Goal: Task Accomplishment & Management: Use online tool/utility

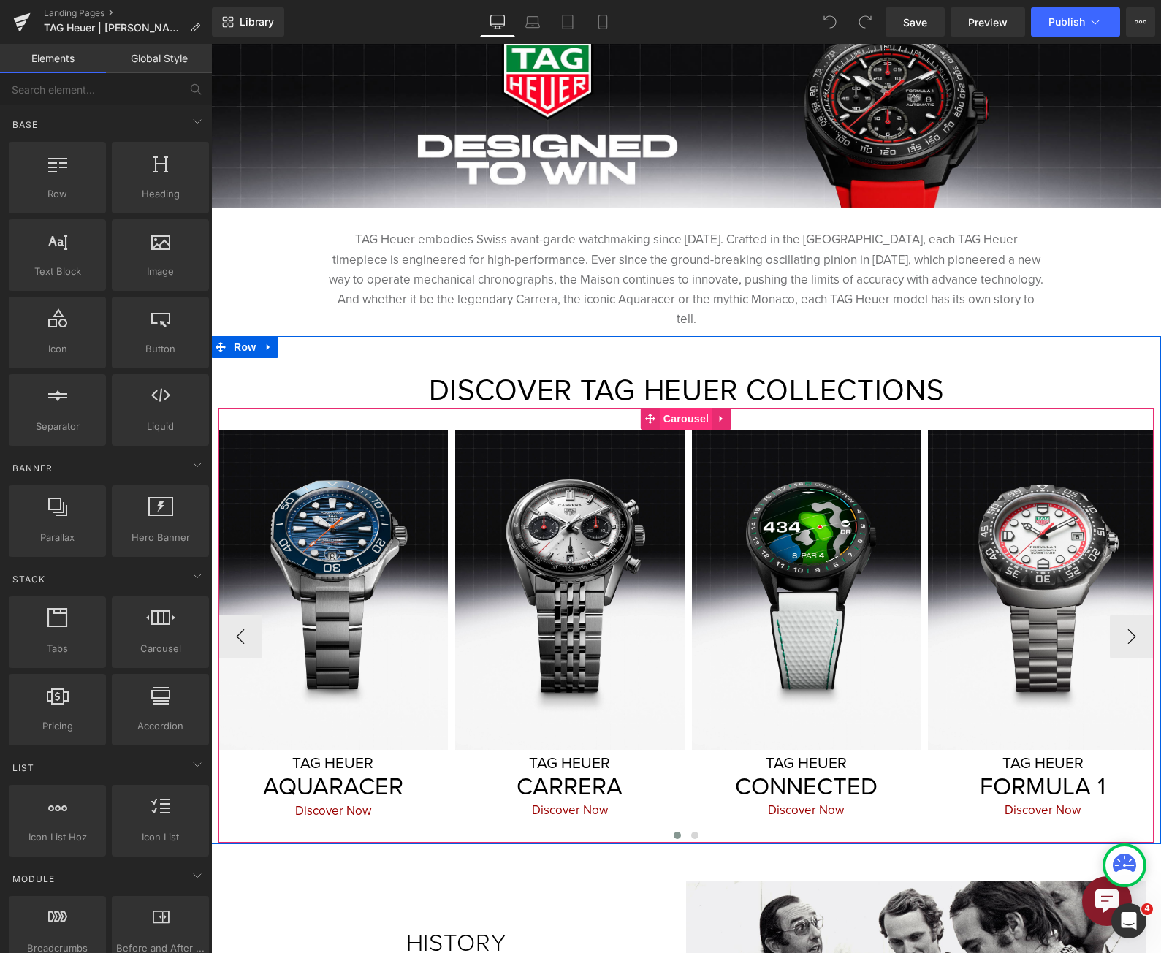
click at [677, 408] on span "Carousel" at bounding box center [686, 419] width 53 height 22
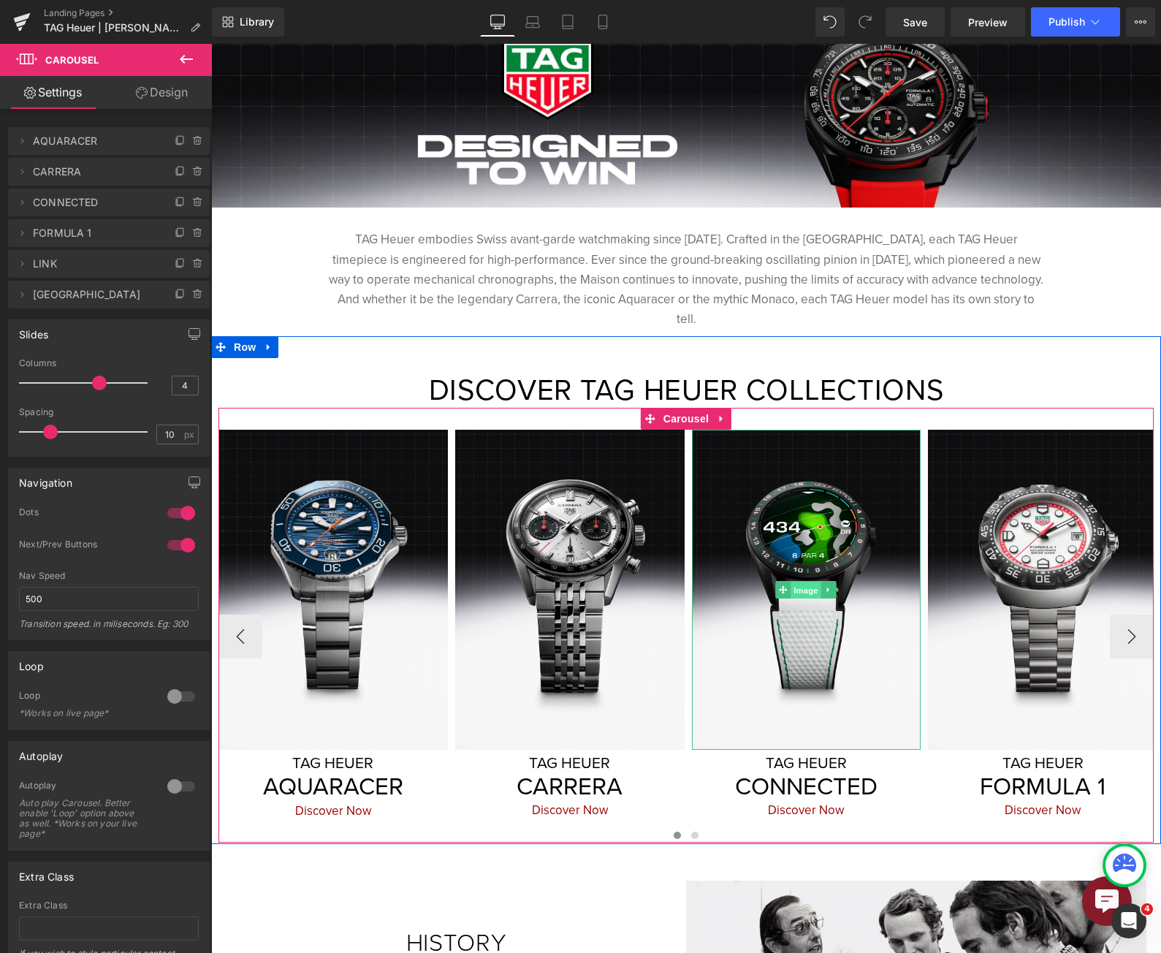
click at [803, 581] on span "Image" at bounding box center [806, 590] width 31 height 18
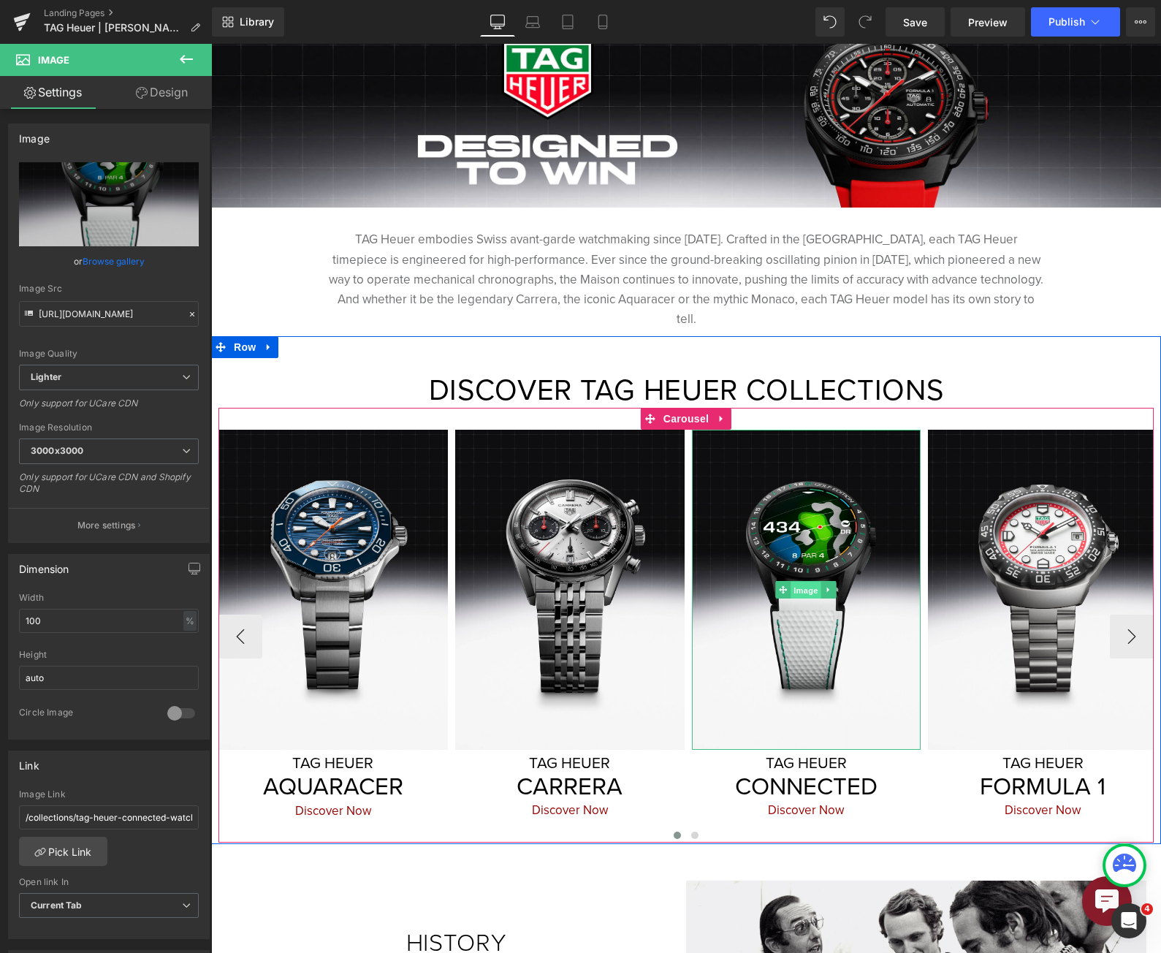
click at [803, 581] on span "Image" at bounding box center [806, 590] width 31 height 18
click at [670, 408] on span "Carousel" at bounding box center [686, 419] width 53 height 22
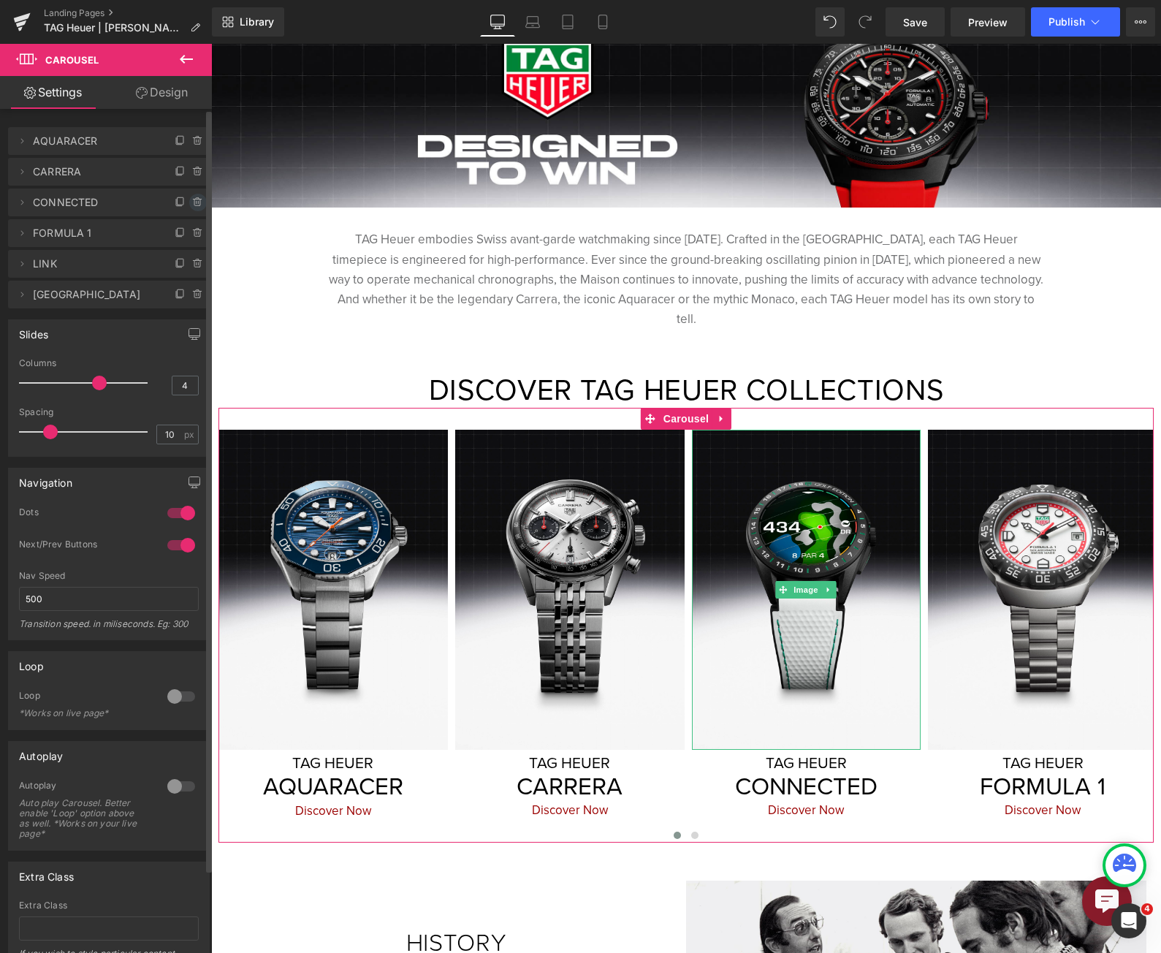
click at [196, 198] on icon at bounding box center [197, 198] width 3 height 1
click at [190, 201] on button "Delete" at bounding box center [182, 203] width 46 height 19
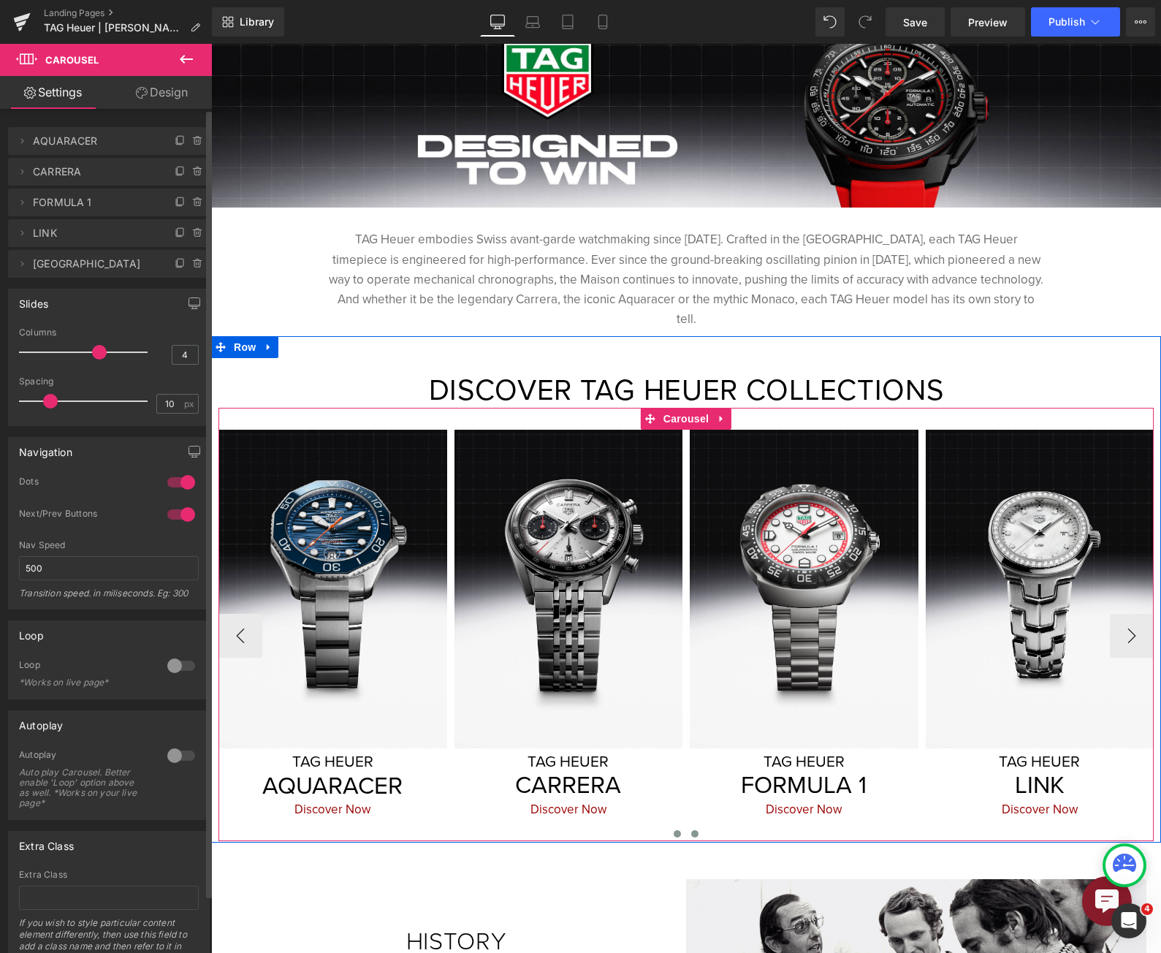
click at [686, 826] on button at bounding box center [695, 833] width 18 height 15
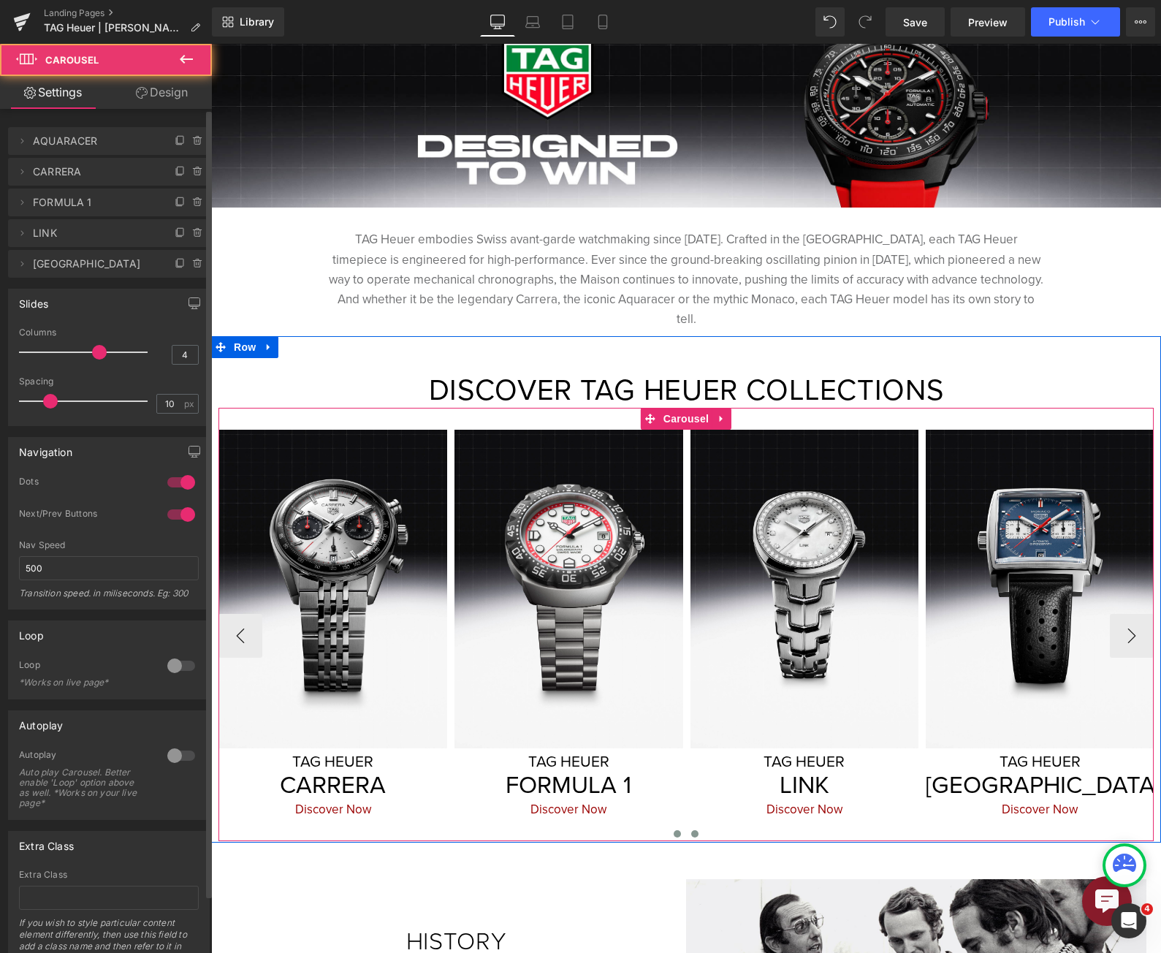
click at [675, 830] on span at bounding box center [676, 833] width 7 height 7
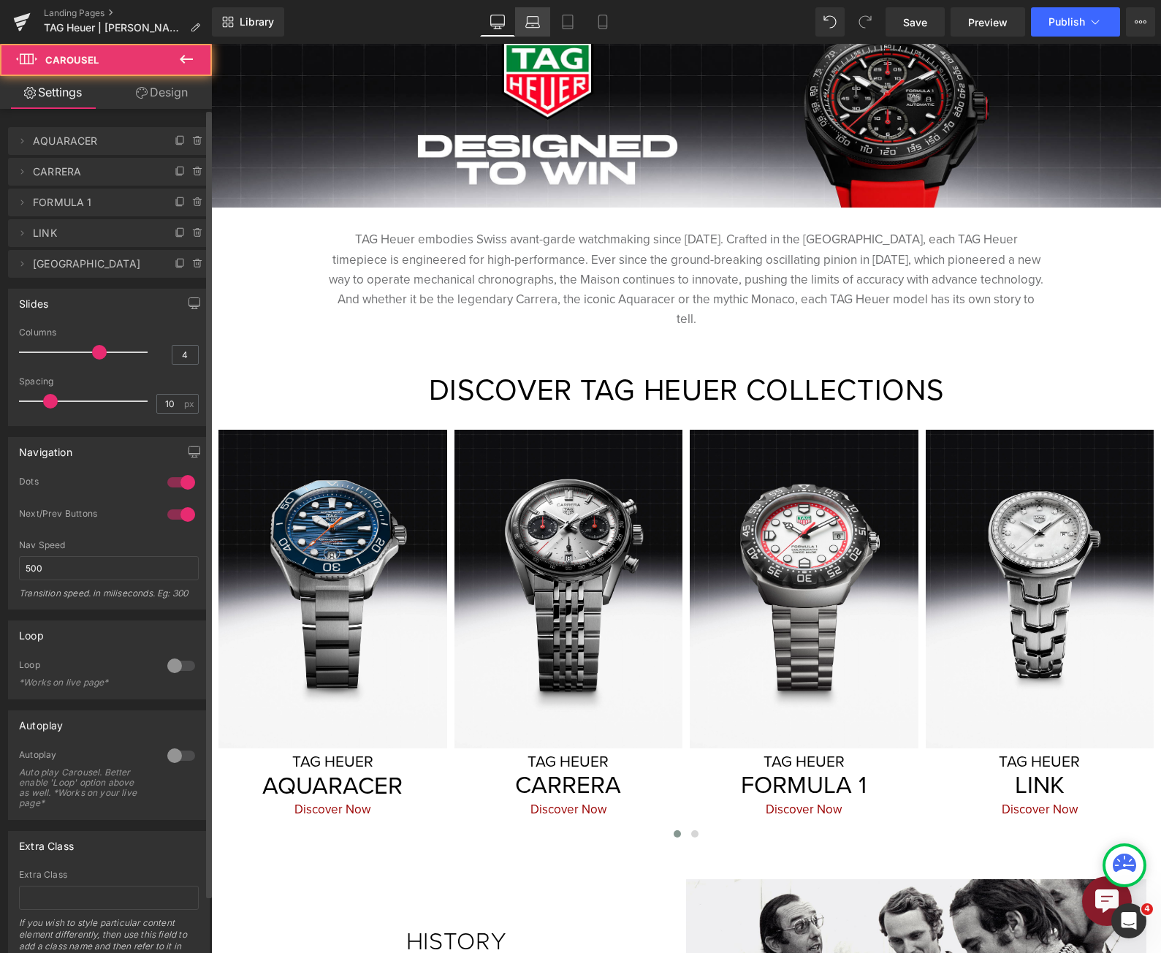
click at [539, 26] on icon at bounding box center [532, 22] width 15 height 15
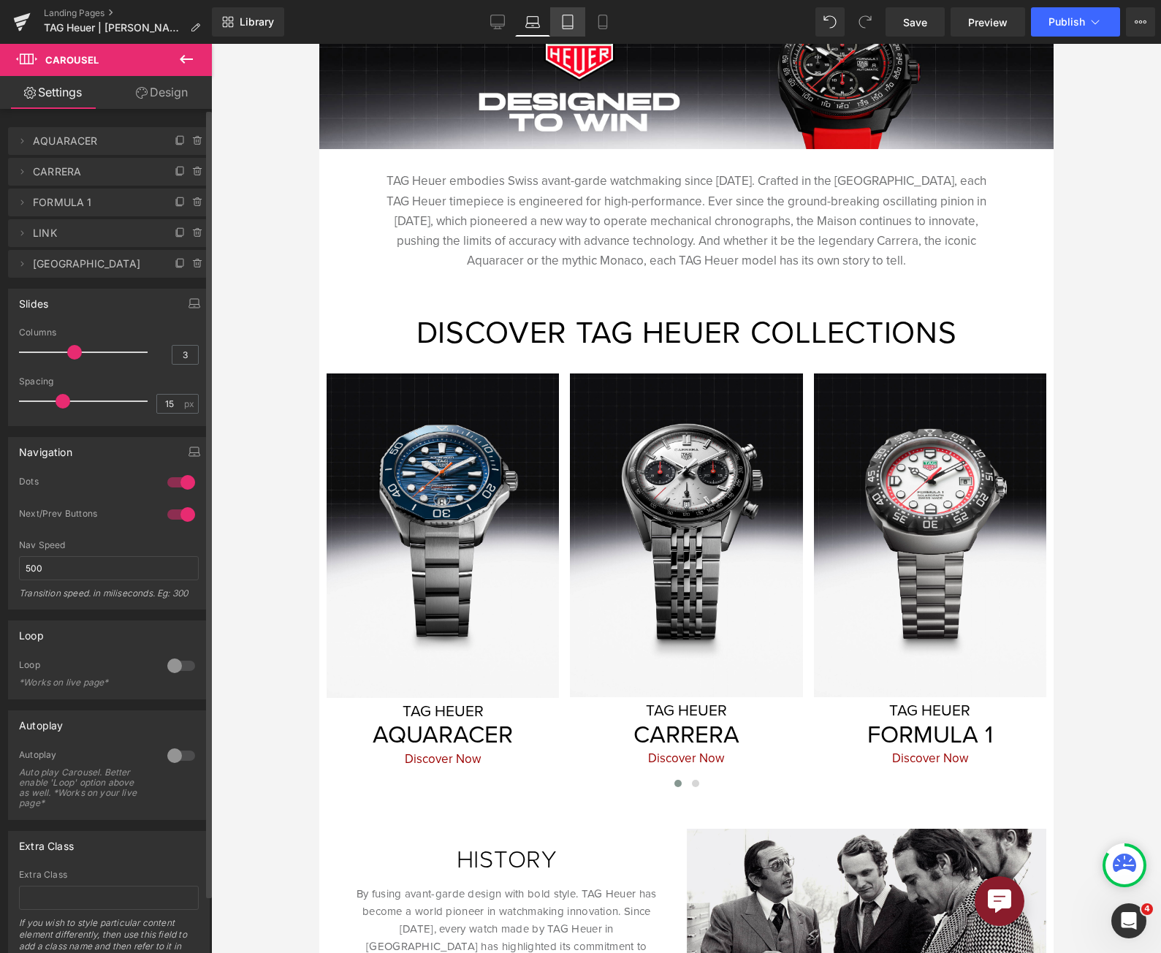
click at [561, 25] on icon at bounding box center [567, 22] width 15 height 15
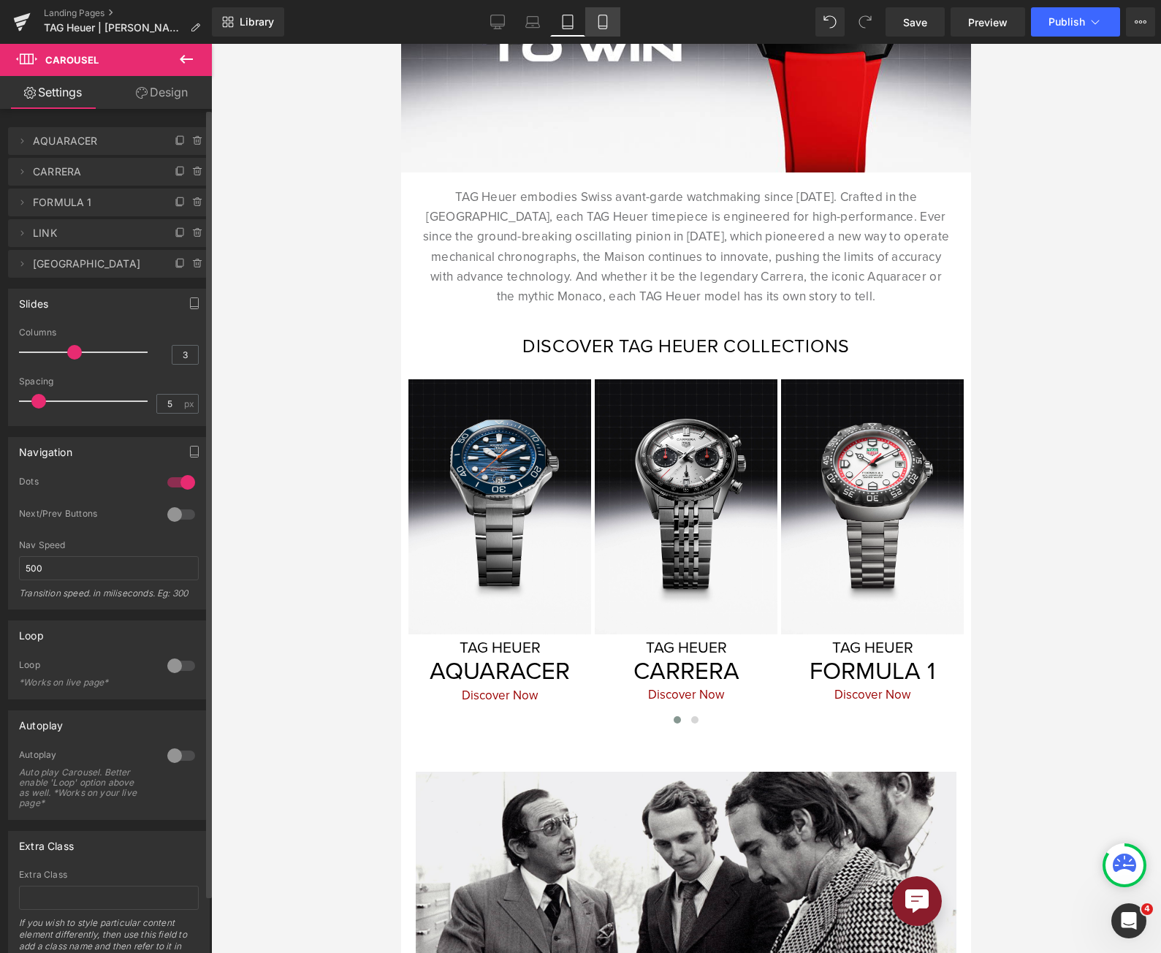
click at [589, 26] on link "Mobile" at bounding box center [602, 21] width 35 height 29
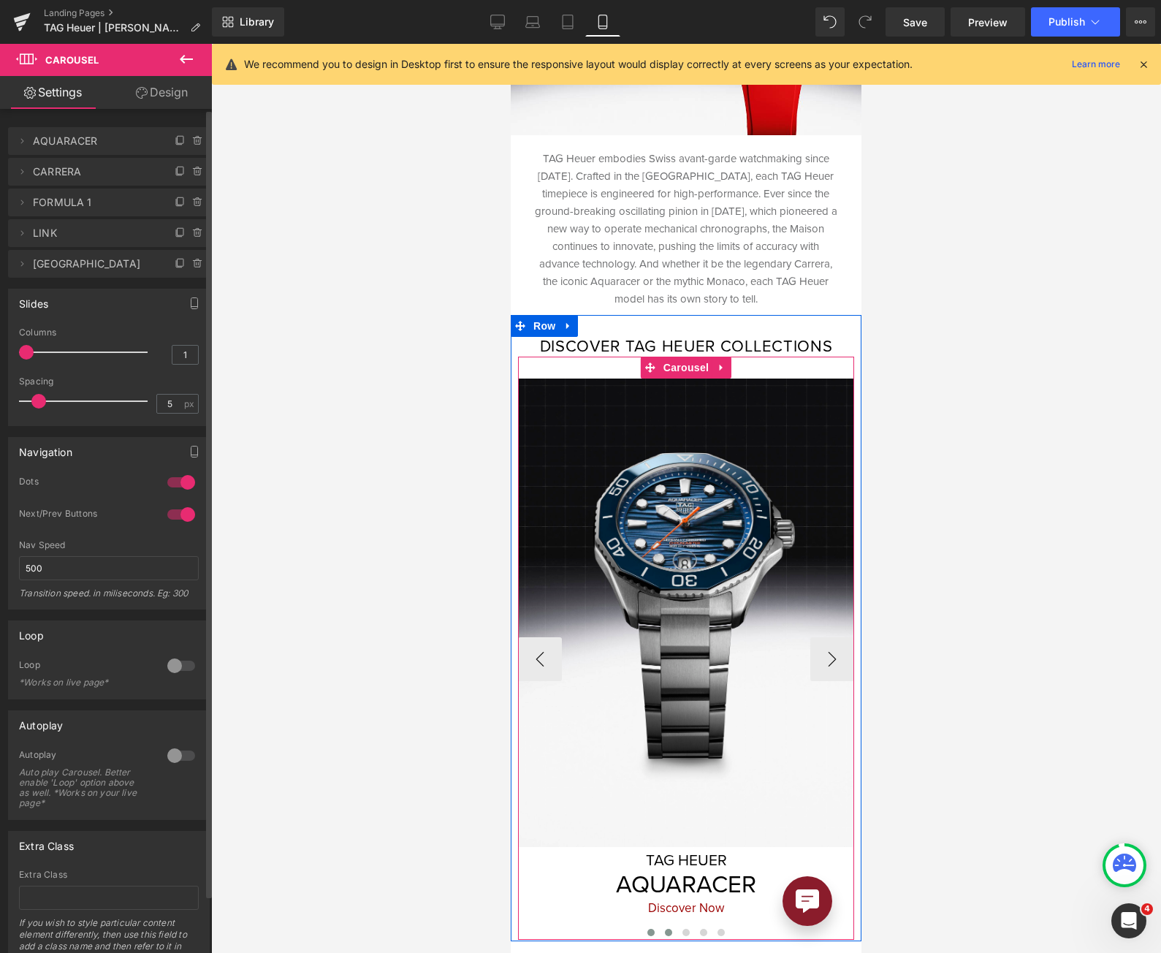
click at [665, 928] on span at bounding box center [668, 931] width 7 height 7
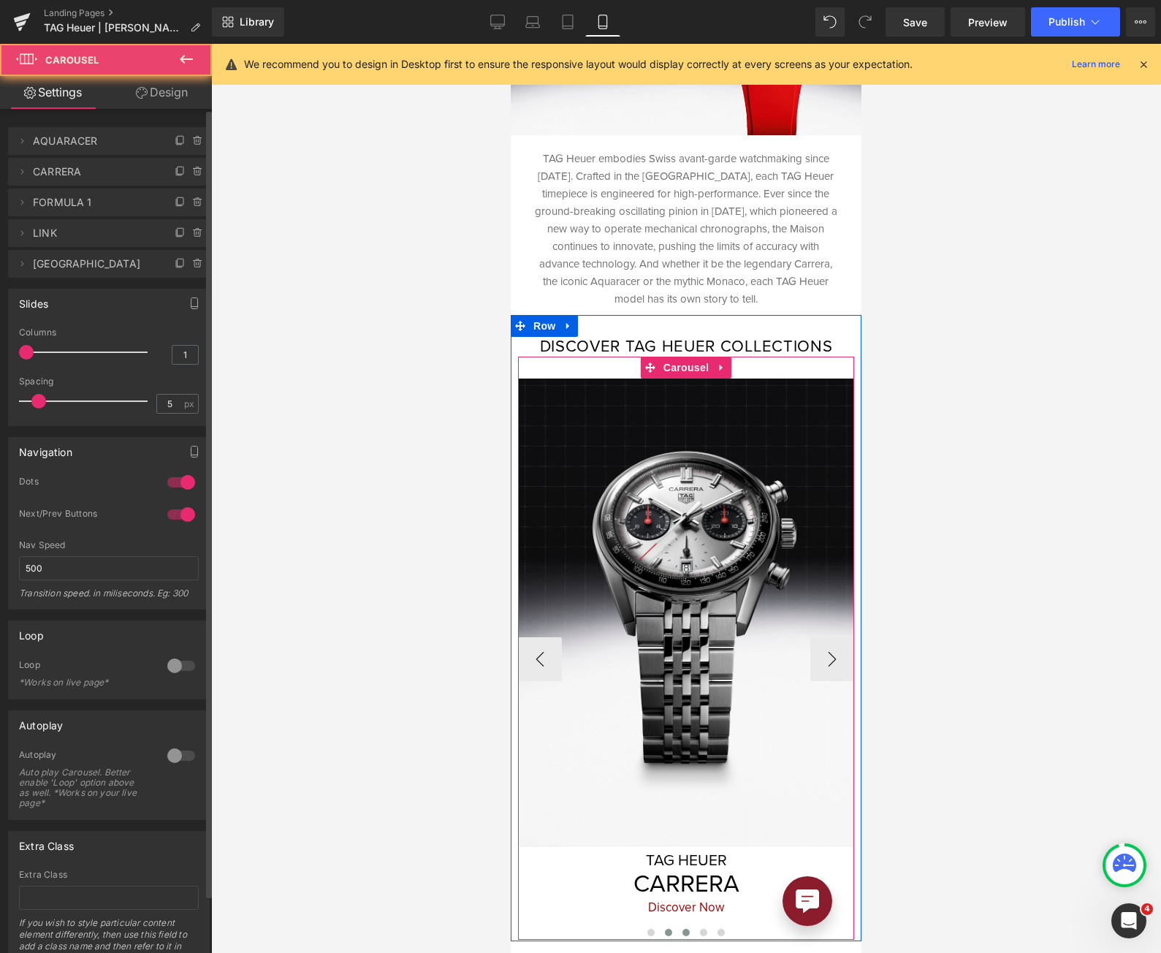
click at [682, 928] on span at bounding box center [685, 931] width 7 height 7
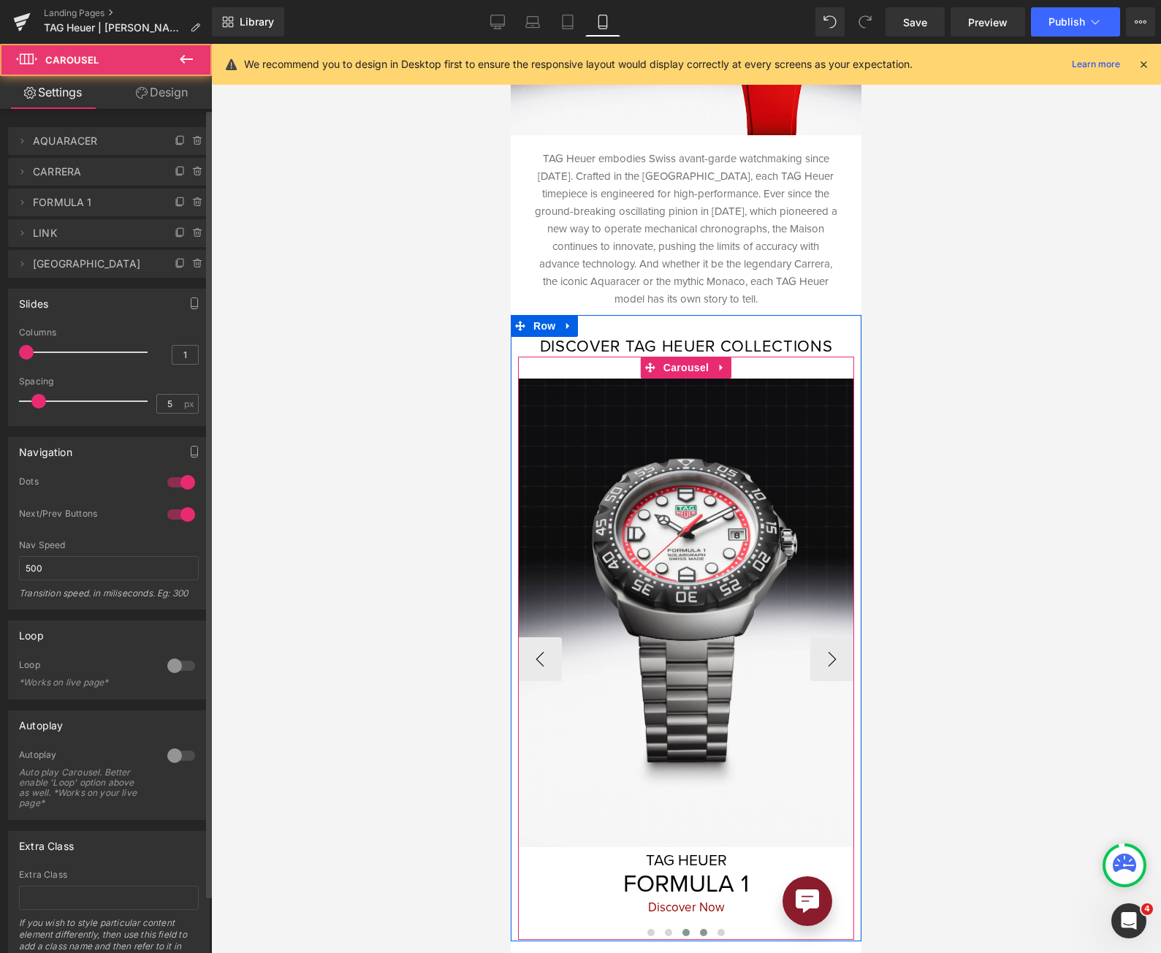
click at [695, 926] on button at bounding box center [704, 932] width 18 height 15
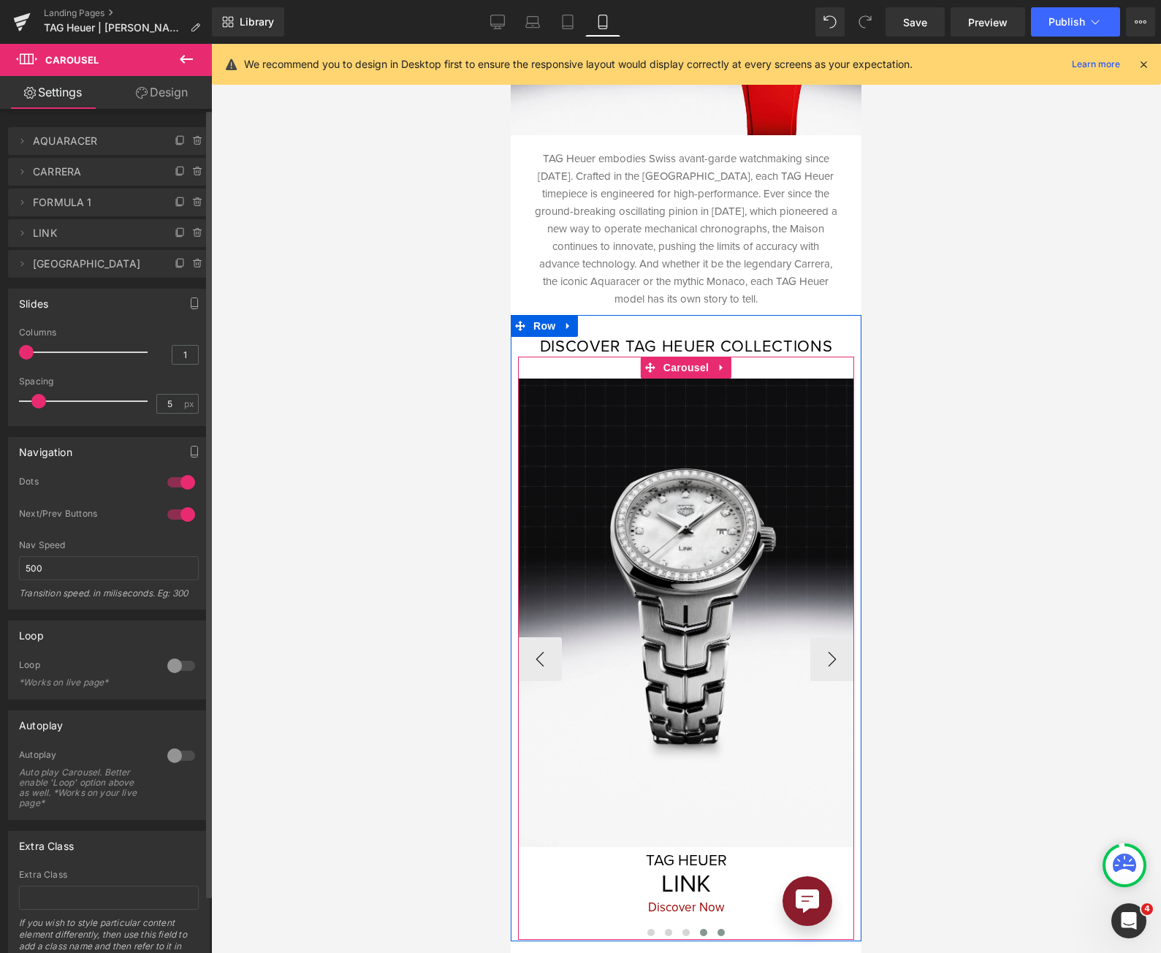
click at [717, 928] on span at bounding box center [720, 931] width 7 height 7
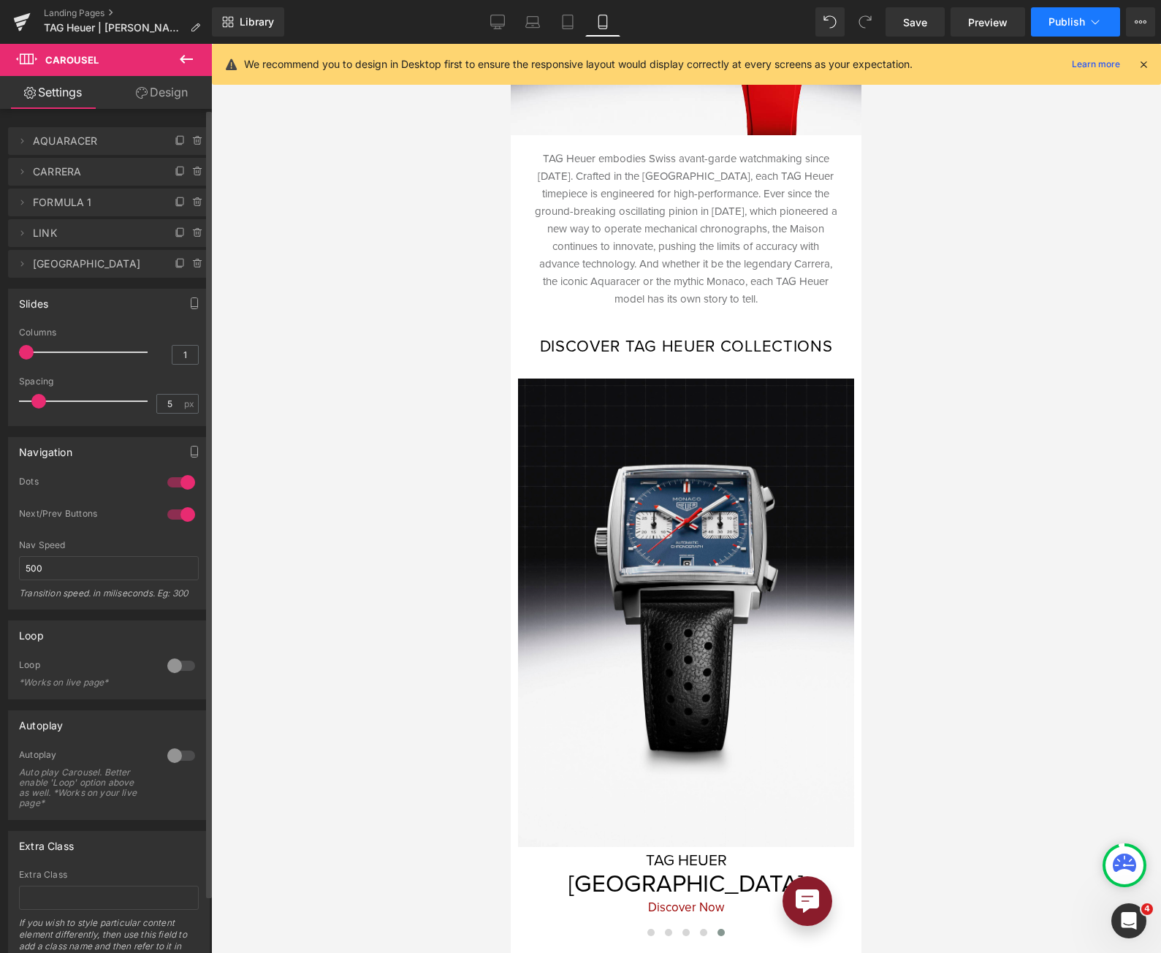
click at [1068, 23] on span "Publish" at bounding box center [1066, 22] width 37 height 12
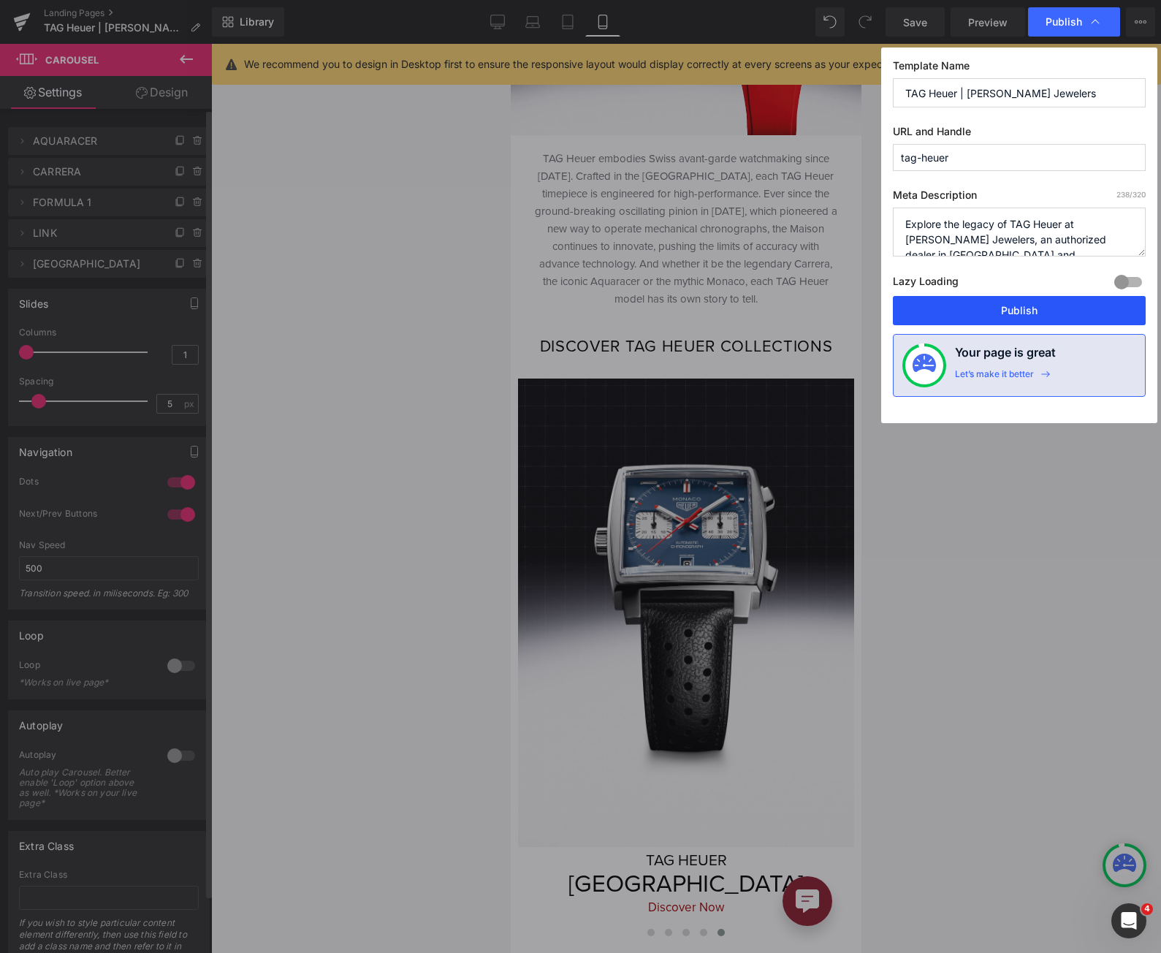
click at [1037, 310] on button "Publish" at bounding box center [1019, 310] width 253 height 29
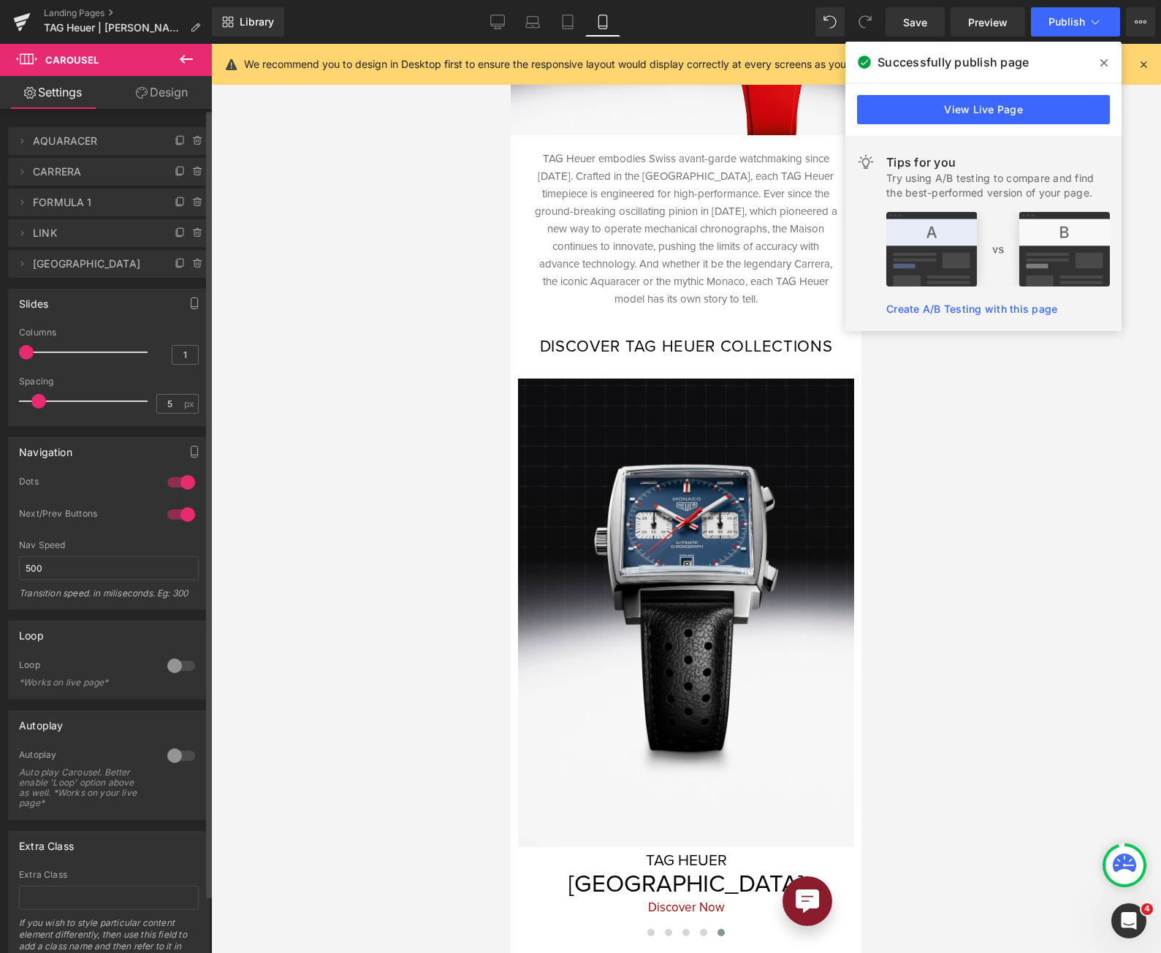
click at [928, 107] on link "View Live Page" at bounding box center [983, 109] width 253 height 29
